Goal: Information Seeking & Learning: Learn about a topic

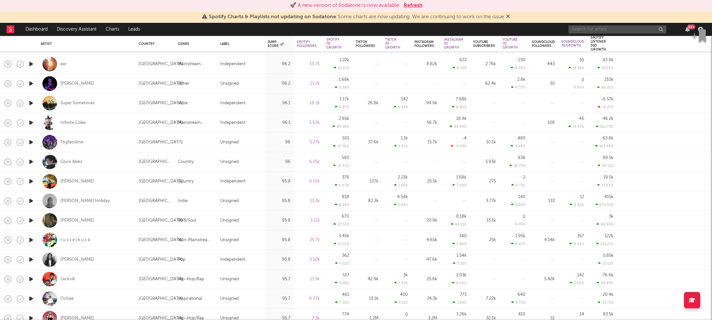
click at [612, 31] on input "text" at bounding box center [617, 29] width 98 height 8
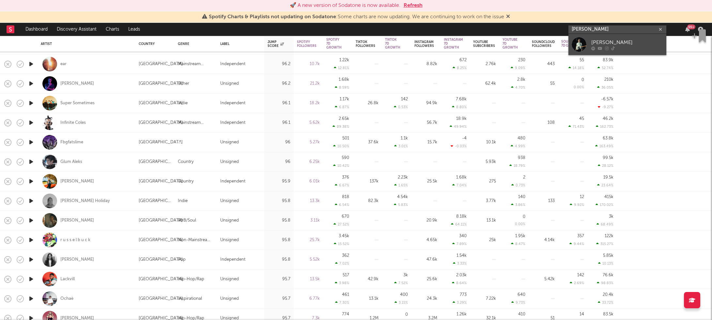
type input "[PERSON_NAME]"
click at [610, 42] on div "[PERSON_NAME]" at bounding box center [627, 42] width 72 height 8
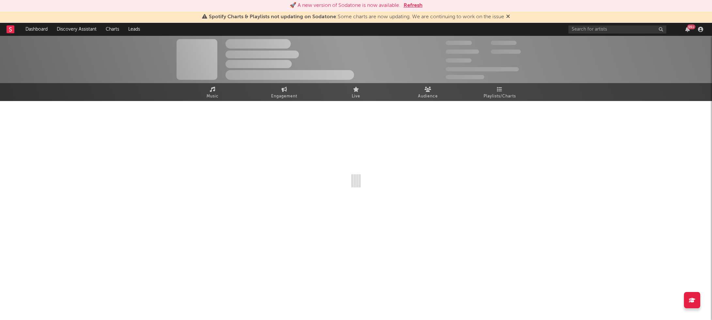
select select "6m"
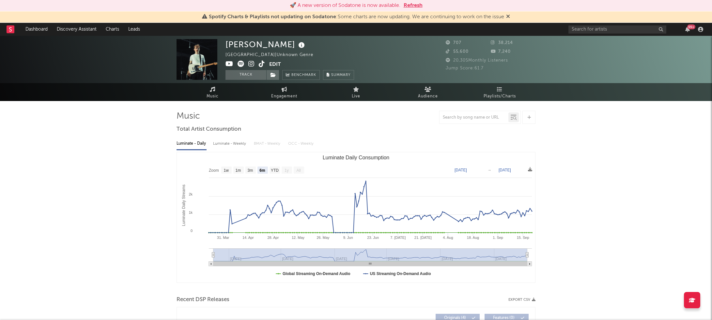
click at [264, 65] on icon at bounding box center [262, 64] width 6 height 7
click at [250, 64] on icon at bounding box center [251, 64] width 6 height 7
click at [600, 26] on input "text" at bounding box center [617, 29] width 98 height 8
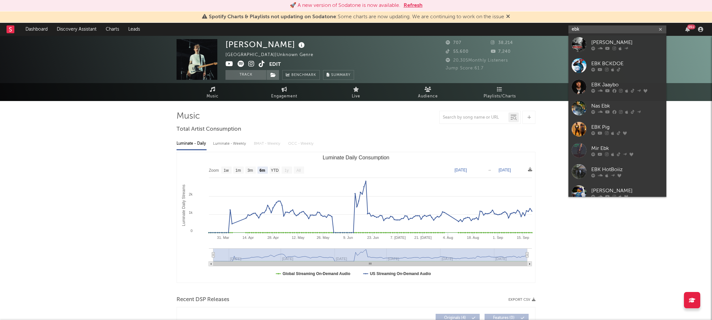
type input "elk"
drag, startPoint x: 568, startPoint y: 35, endPoint x: 414, endPoint y: 4, distance: 156.7
click at [414, 4] on button "Refresh" at bounding box center [412, 6] width 19 height 8
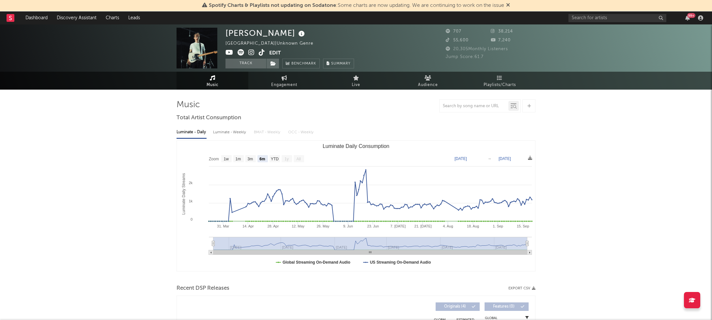
select select "6m"
click at [604, 16] on input "text" at bounding box center [617, 18] width 98 height 8
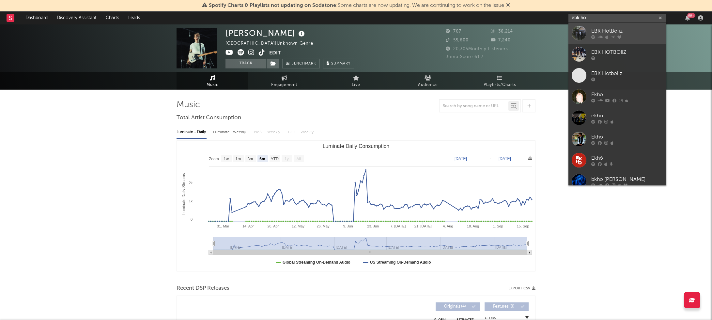
type input "ebk ho"
click at [601, 29] on div "EBK HotBoiiz" at bounding box center [627, 31] width 72 height 8
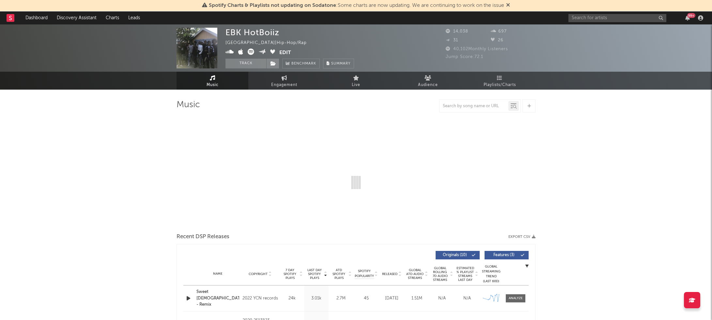
select select "6m"
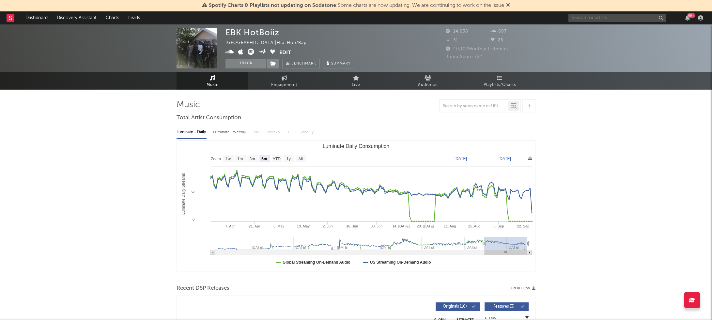
click at [610, 18] on input "text" at bounding box center [617, 18] width 98 height 8
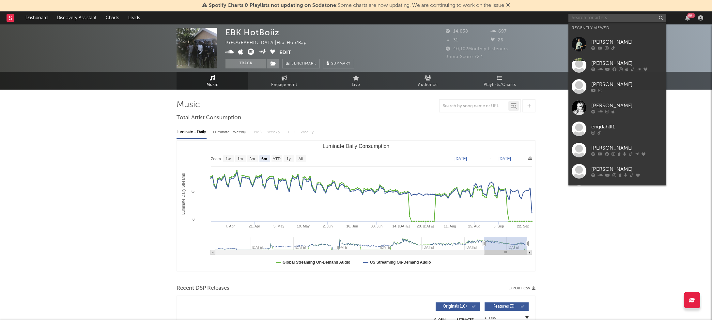
paste input "https://www.instagram.com/mezihmehzih"
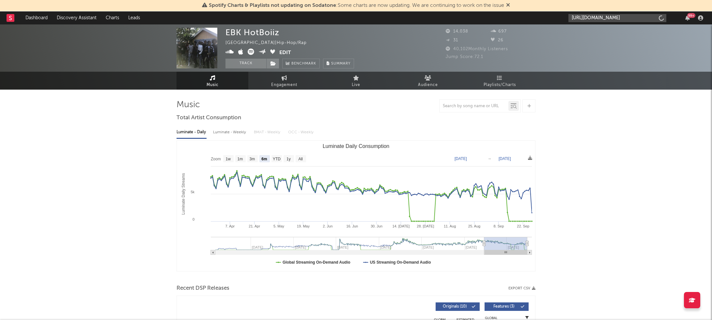
type input "https://www.instagram.com/mezihmehzih"
click at [652, 20] on input "https://www.instagram.com/mezihmehzih" at bounding box center [617, 18] width 98 height 8
click at [615, 34] on div "mezihmehzih" at bounding box center [627, 33] width 72 height 8
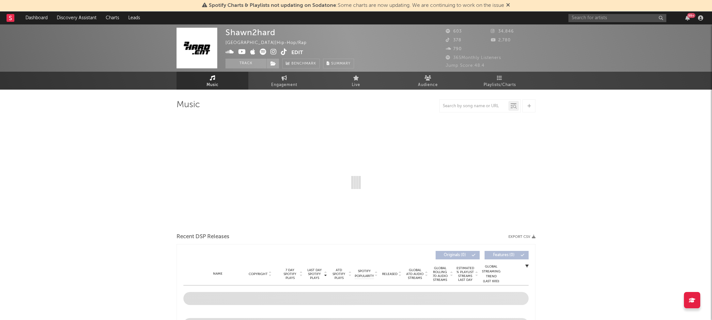
select select "6m"
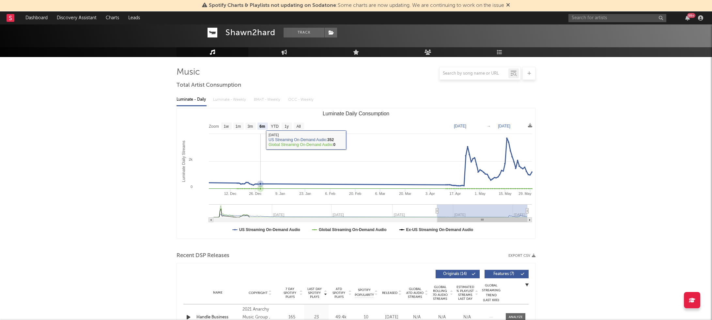
scroll to position [170, 0]
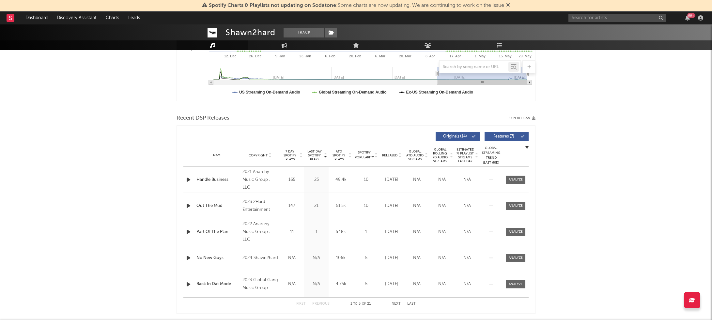
click at [174, 180] on div "Shawn2hard Track United States | Hip-Hop/Rap Edit Track Benchmark Summary 603 3…" at bounding box center [356, 235] width 712 height 763
click at [183, 182] on div "Last Day Spotify Plays Copyright 7 Day Spotify Plays Last Day Spotify Plays ATD…" at bounding box center [355, 220] width 359 height 189
click at [187, 181] on icon "button" at bounding box center [188, 180] width 7 height 8
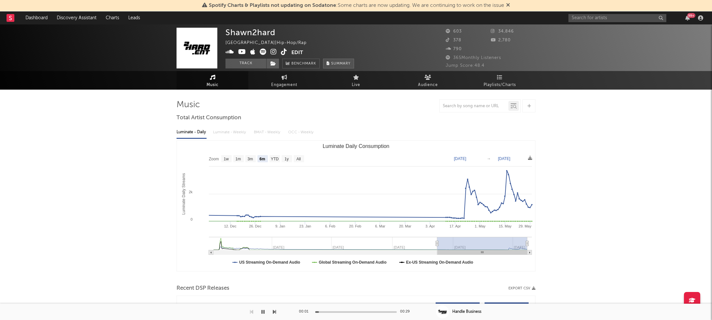
scroll to position [0, 0]
click at [634, 15] on input "text" at bounding box center [617, 18] width 98 height 8
drag, startPoint x: 621, startPoint y: 17, endPoint x: 553, endPoint y: 14, distance: 67.6
click at [553, 14] on nav "Dashboard Discovery Assistant Charts Leads mezihmezih 99 +" at bounding box center [356, 17] width 712 height 13
paste input "https://www.instagram.com/mezihmeh"
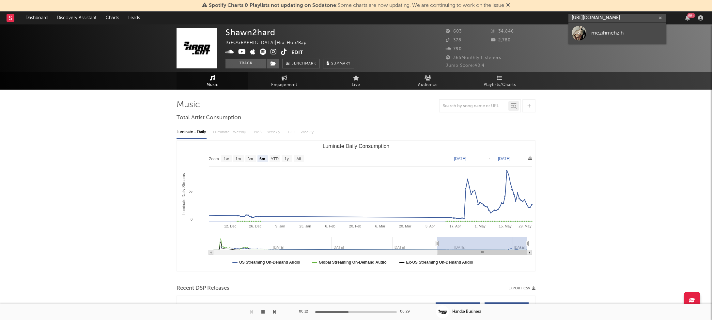
type input "https://www.instagram.com/mezihmehzih"
click at [592, 30] on div "mezihmehzih" at bounding box center [627, 33] width 72 height 8
click at [603, 19] on input "text" at bounding box center [617, 18] width 98 height 8
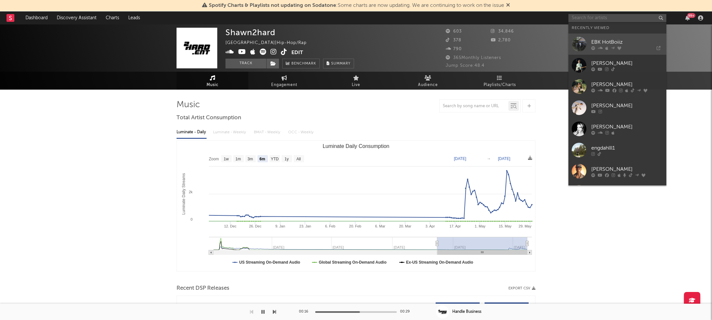
paste input "https://www.instagram.com/mezihmehzih"
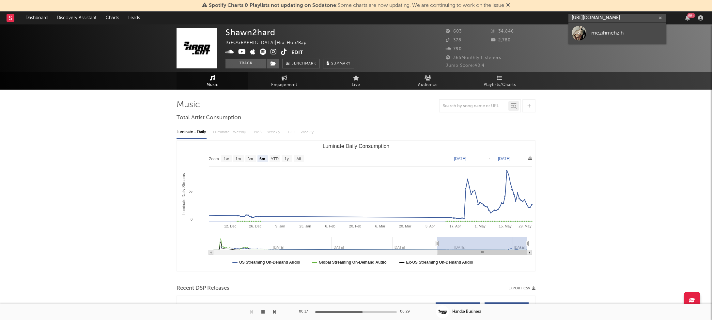
type input "https://www.instagram.com/mezihmehzih"
click at [611, 30] on div "mezihmehzih" at bounding box center [627, 33] width 72 height 8
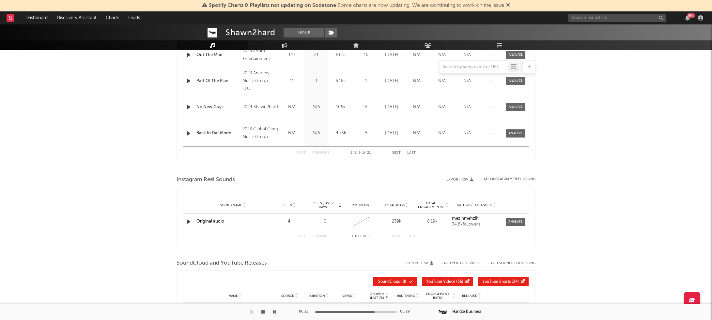
scroll to position [406, 0]
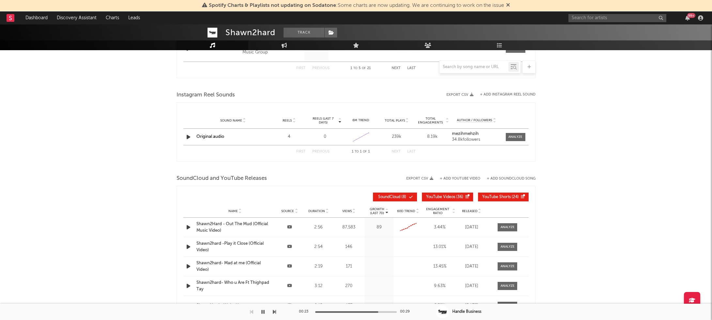
click at [264, 313] on icon "button" at bounding box center [262, 312] width 3 height 5
click at [264, 313] on icon "button" at bounding box center [263, 312] width 4 height 5
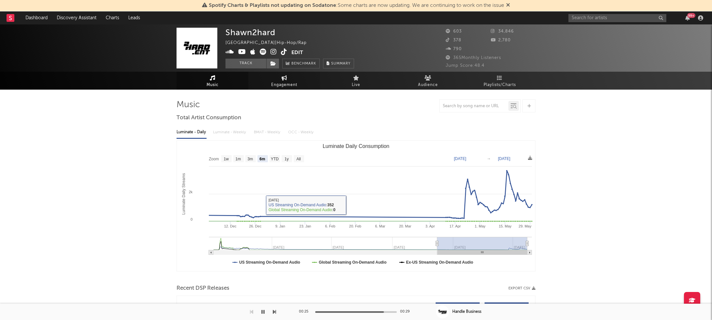
scroll to position [0, 0]
click at [624, 18] on input "text" at bounding box center [617, 18] width 98 height 8
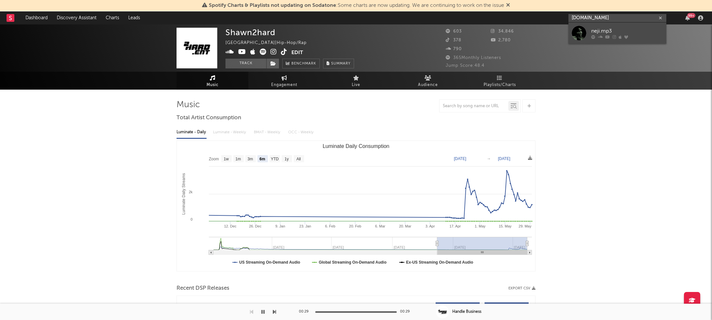
type input "nevi.mp"
click at [631, 29] on div "neji.mp3" at bounding box center [627, 31] width 72 height 8
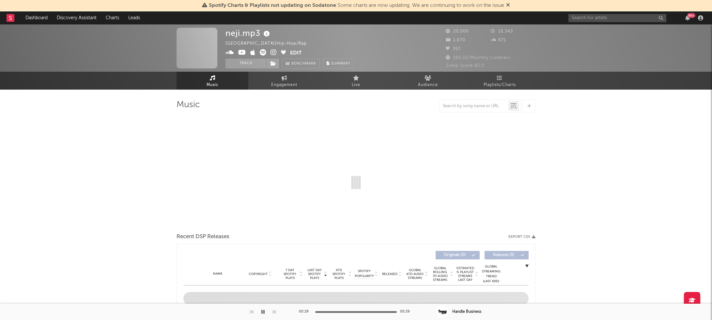
select select "6m"
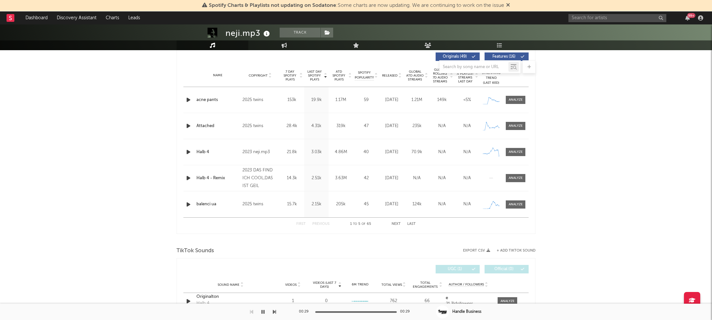
scroll to position [247, 0]
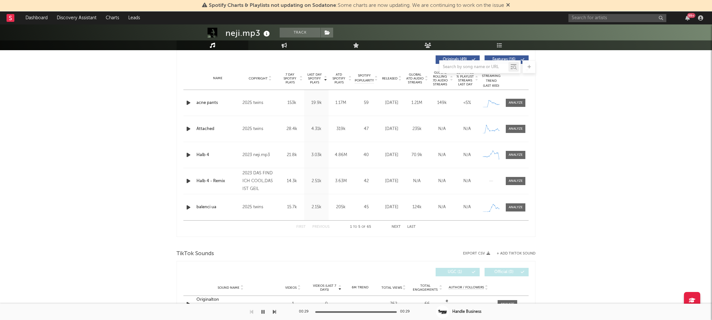
click at [190, 106] on icon "button" at bounding box center [188, 103] width 7 height 8
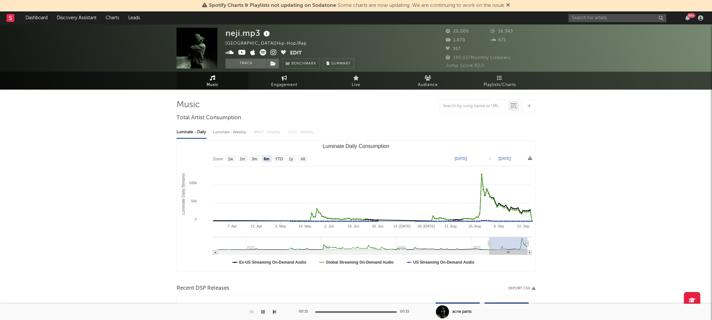
scroll to position [0, 0]
